Goal: Information Seeking & Learning: Learn about a topic

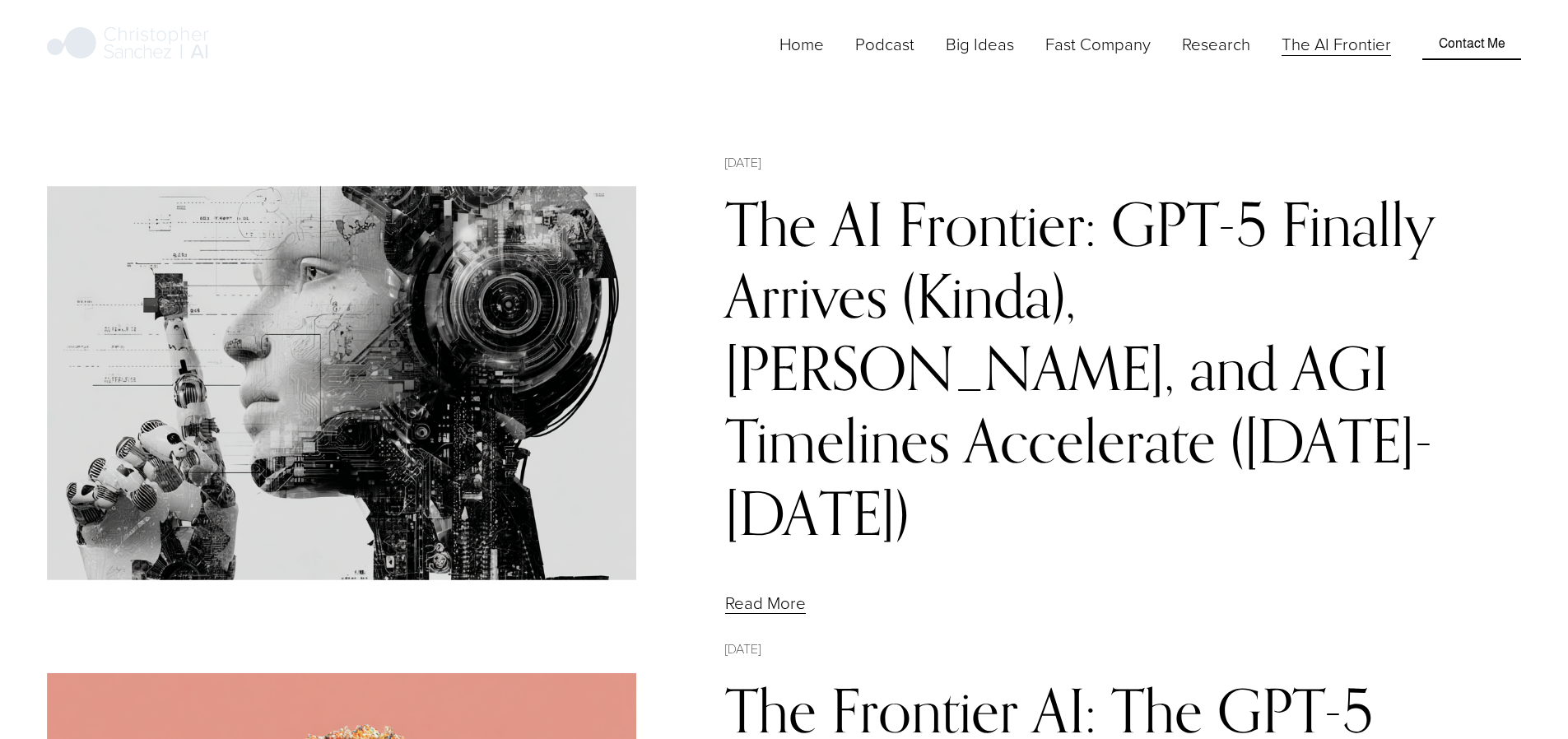
click at [1003, 265] on link "The AI Frontier: GPT-5 Finally Arrives (Kinda), [PERSON_NAME], and AGI Timeline…" at bounding box center [1080, 368] width 711 height 361
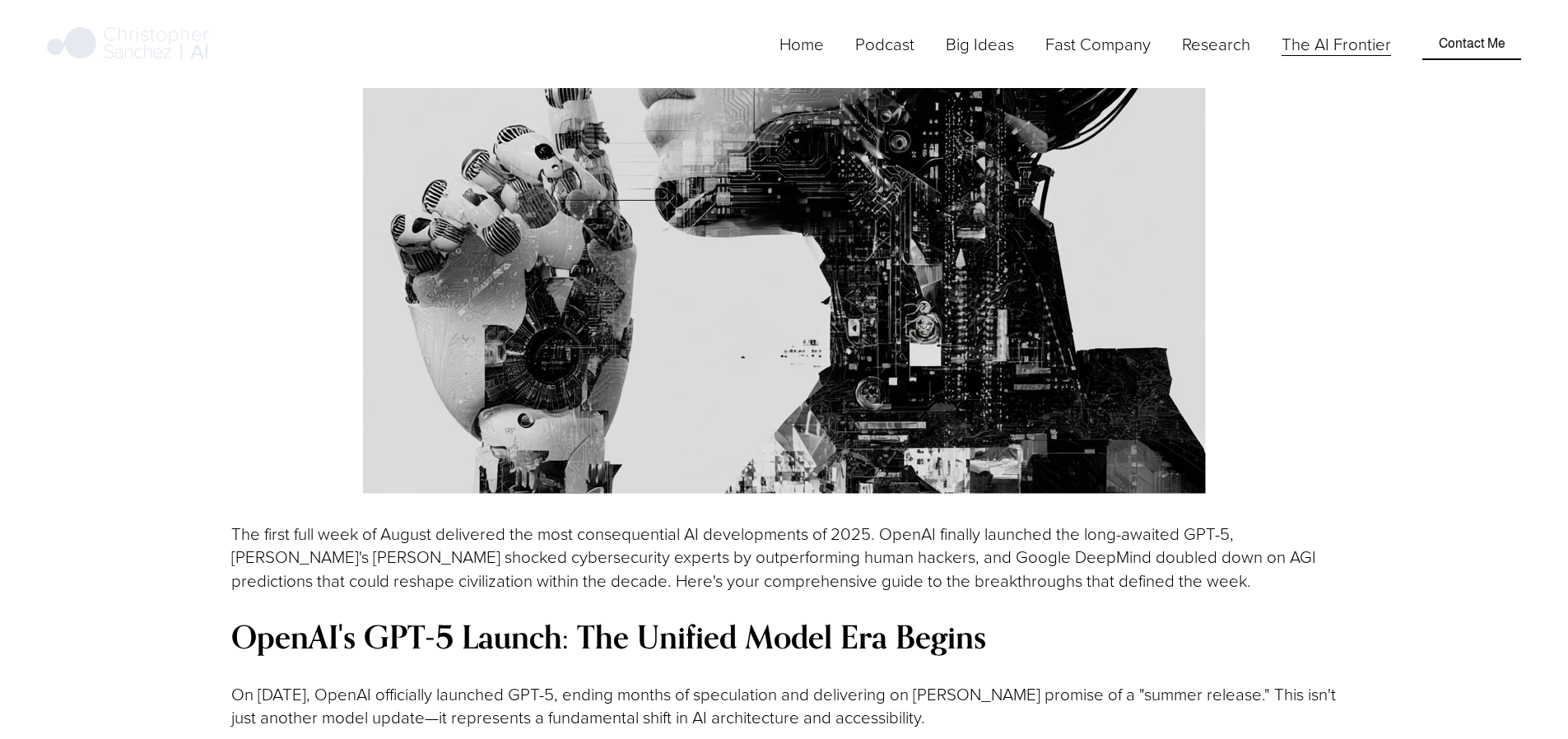
scroll to position [1188, 0]
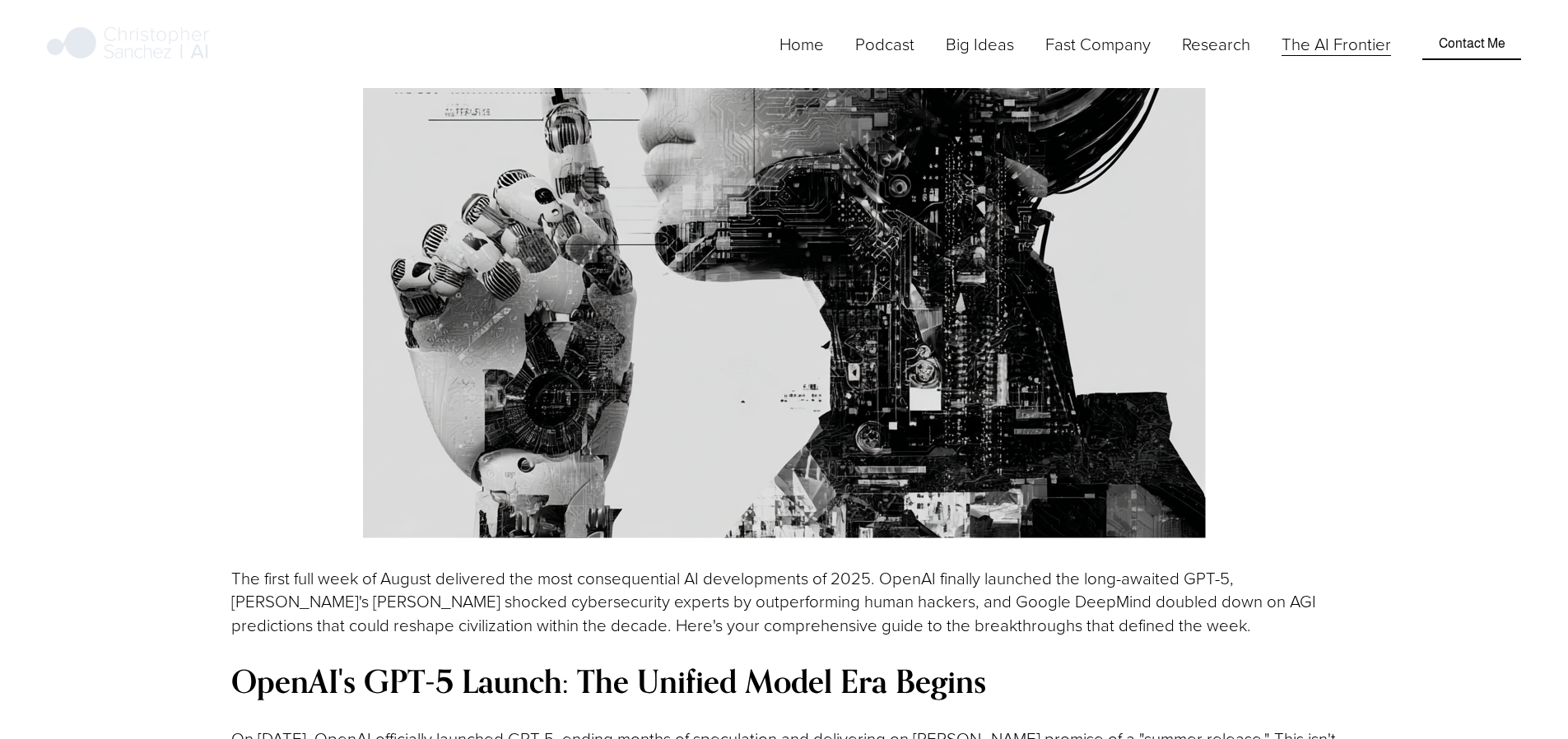
click at [1325, 57] on link "The AI Frontier" at bounding box center [1336, 43] width 109 height 27
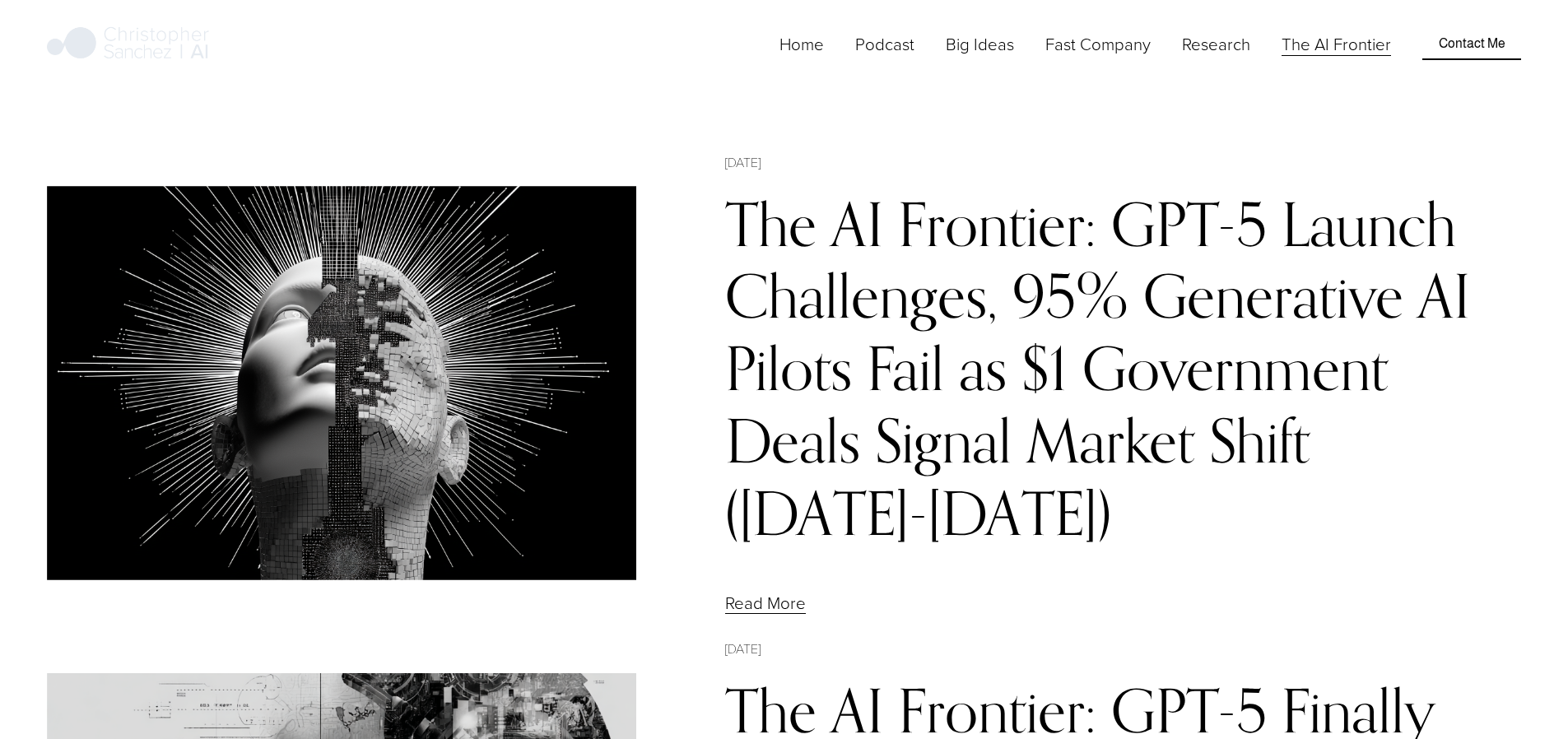
click at [1032, 252] on link "The AI Frontier: GPT-5 Launch Challenges, 95% Generative AI Pilots Fail as $1 G…" at bounding box center [1096, 368] width 744 height 361
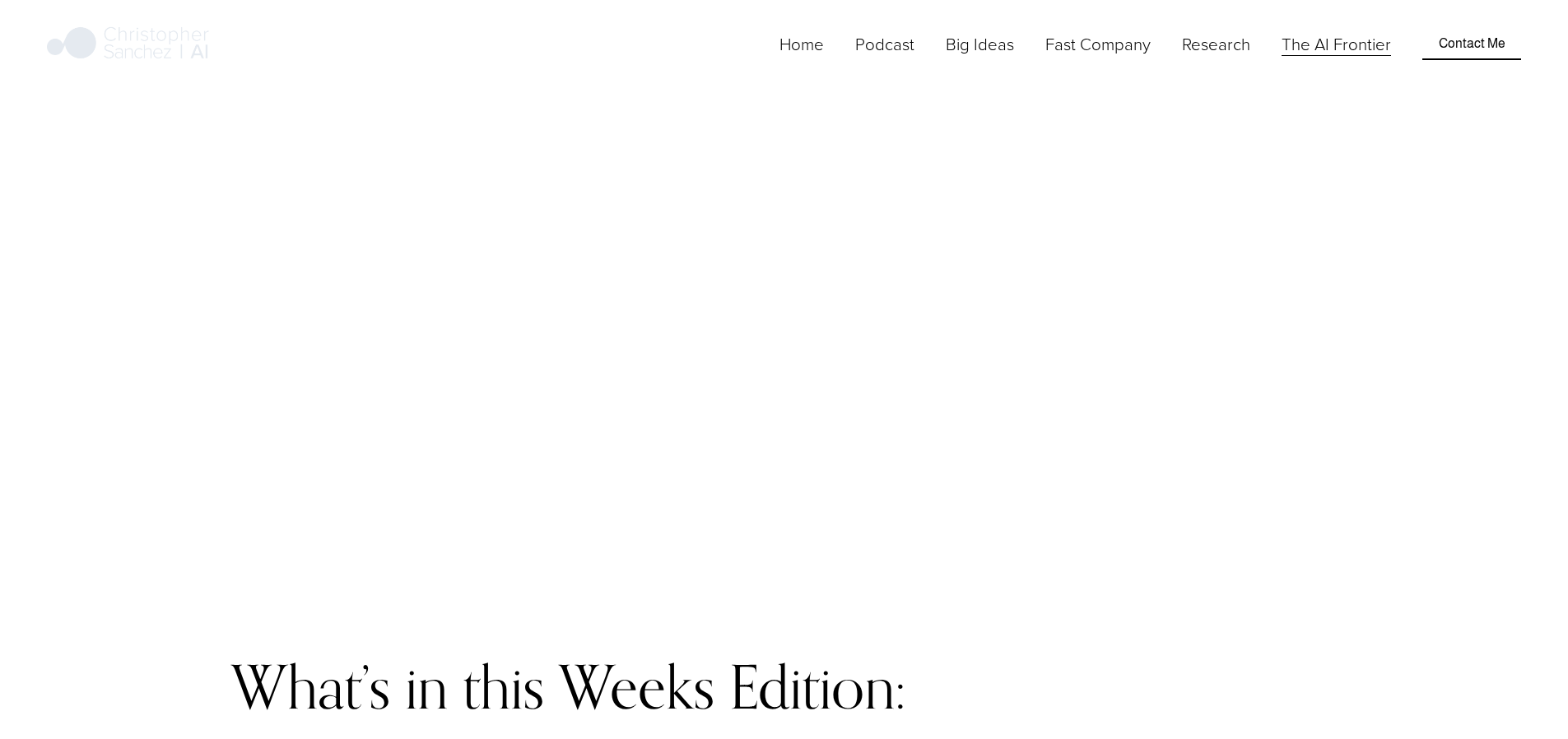
scroll to position [1470, 0]
